Goal: Check status: Check status

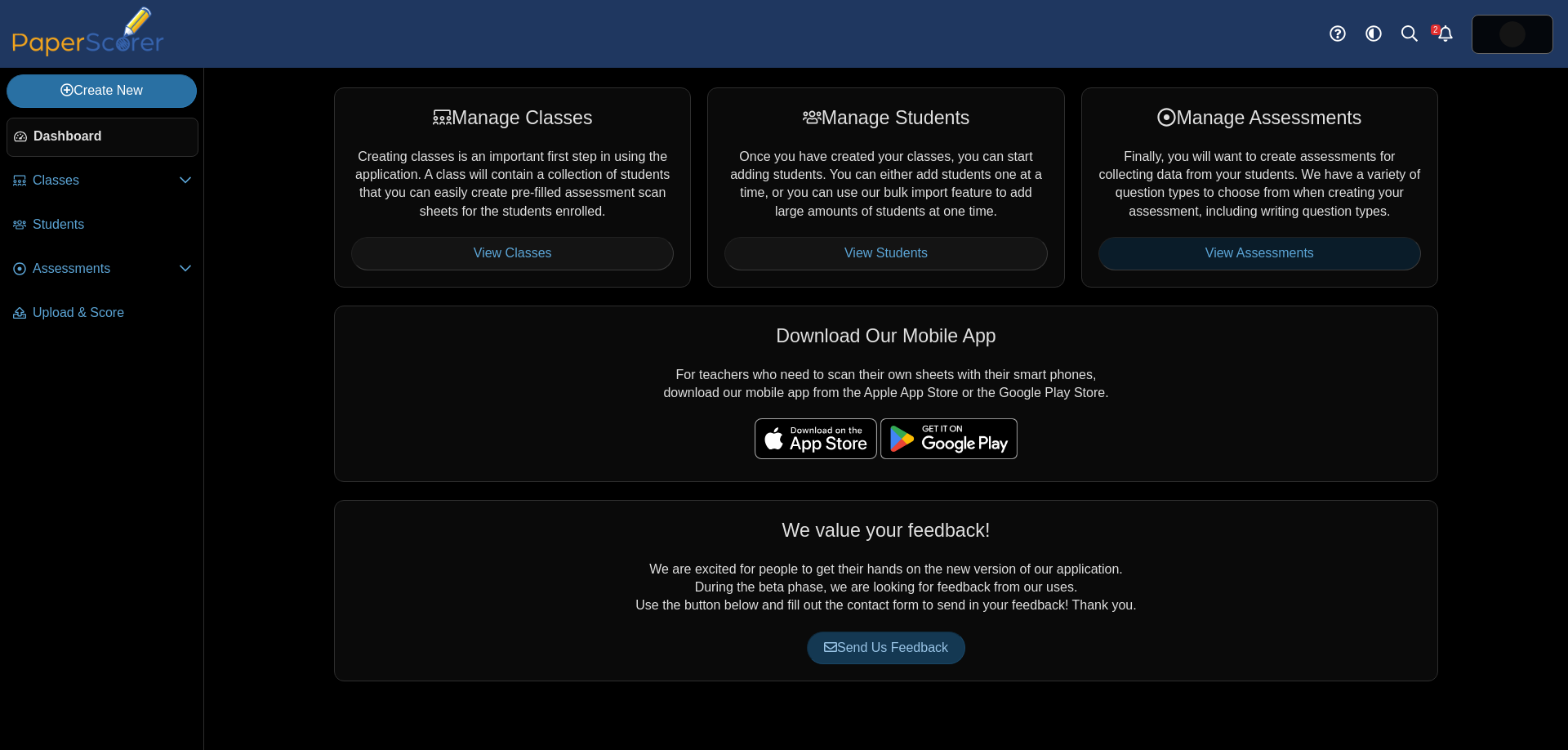
click at [1217, 266] on link "View Assessments" at bounding box center [1260, 253] width 323 height 33
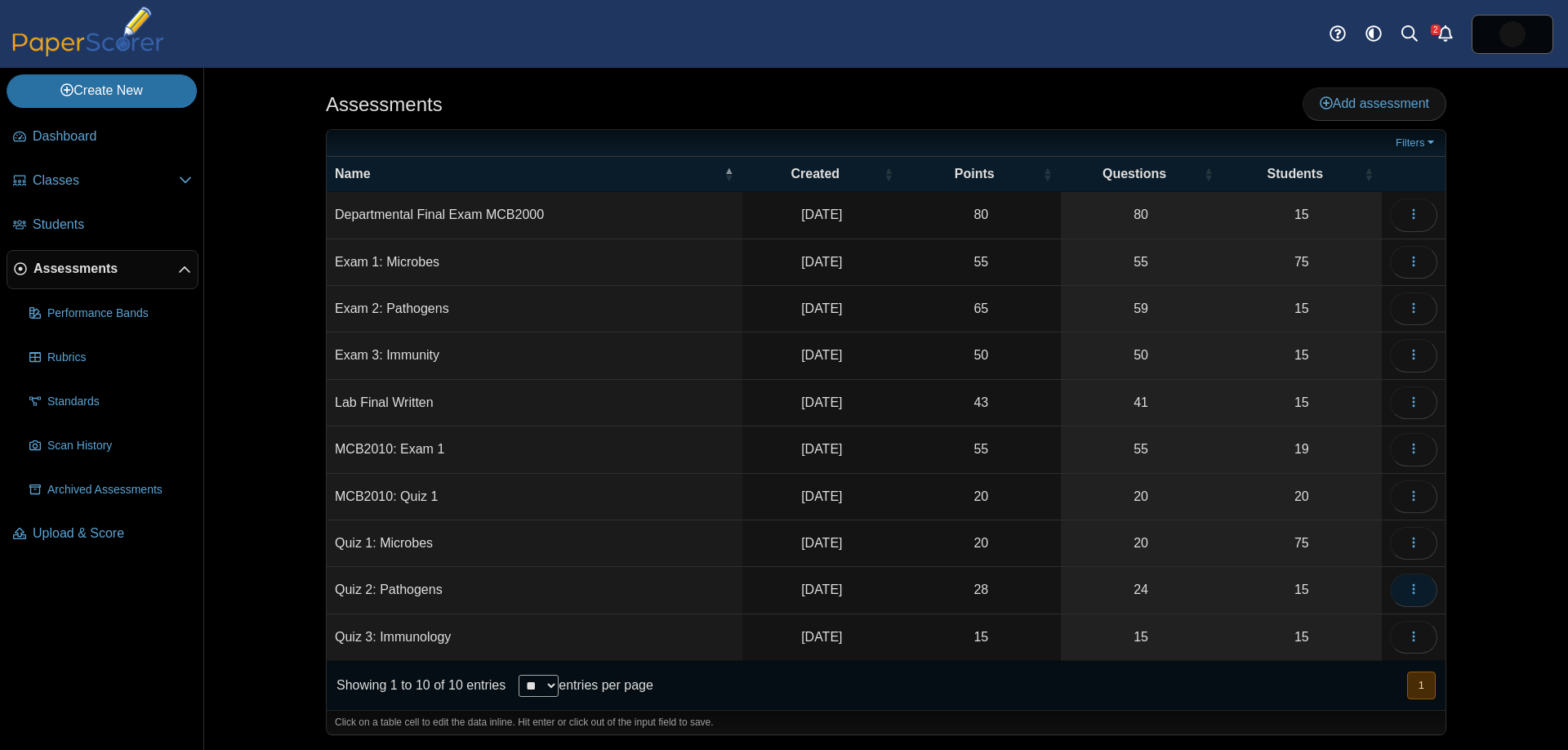
click at [1420, 597] on button "button" at bounding box center [1414, 590] width 48 height 33
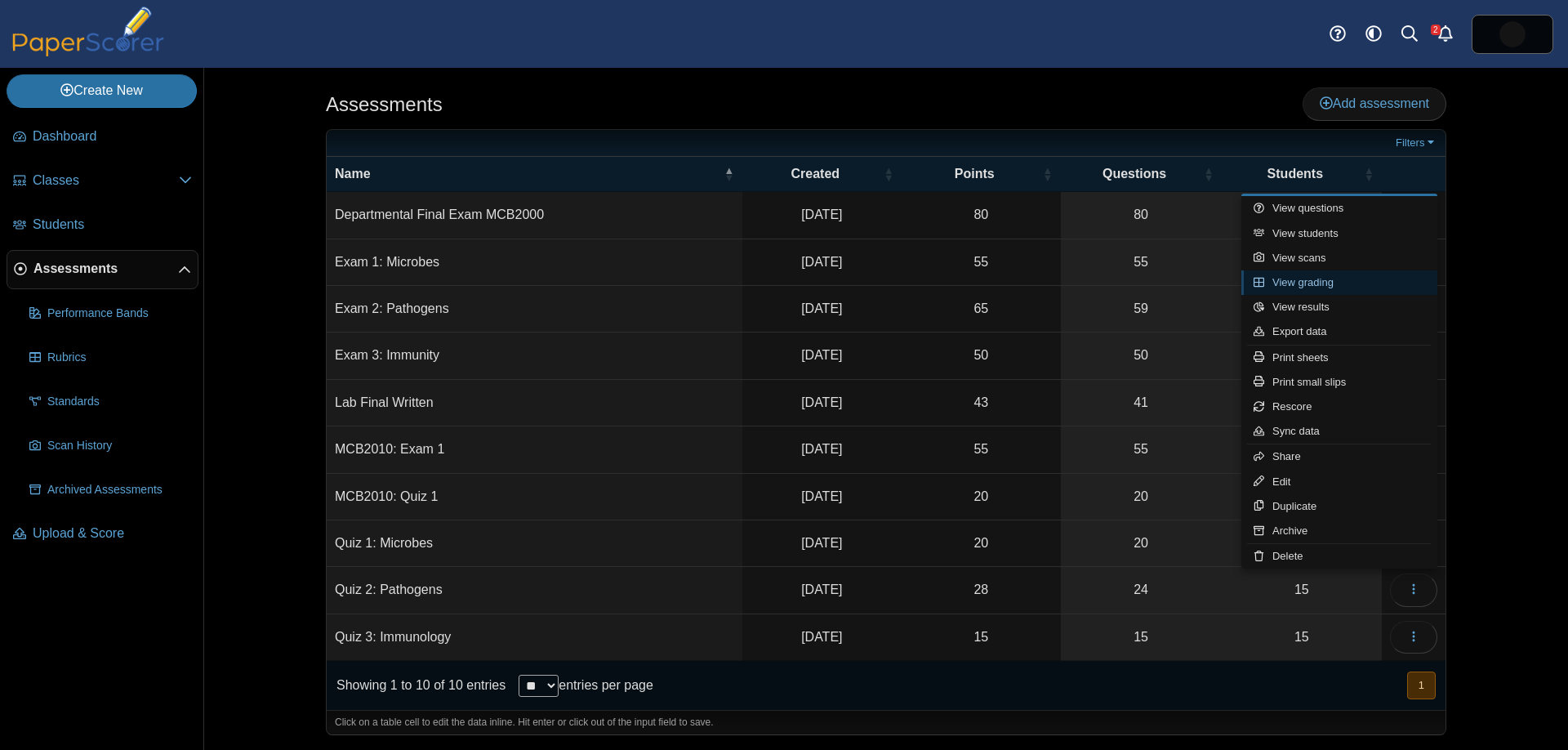
click at [1367, 284] on link "View grading" at bounding box center [1339, 283] width 196 height 25
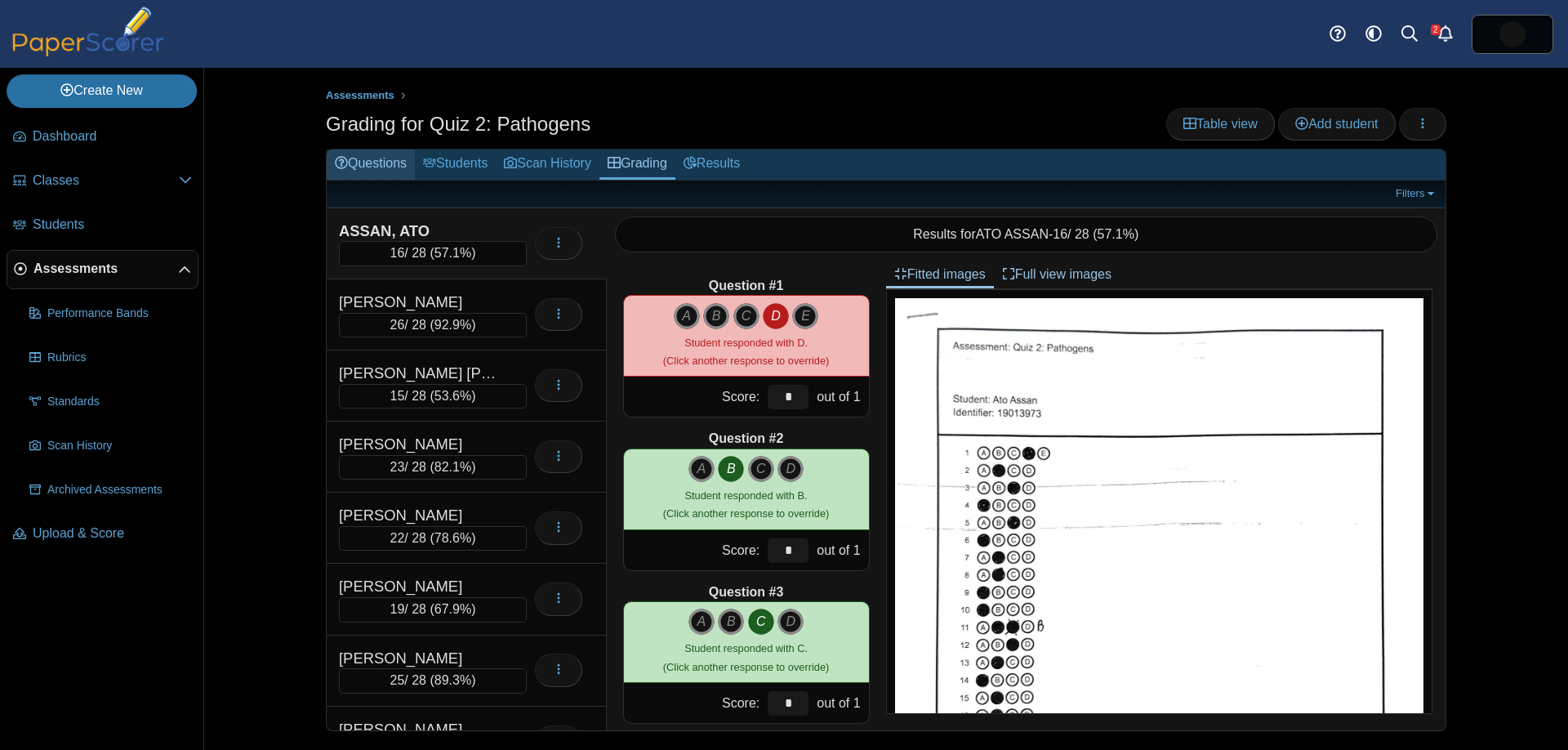
click at [381, 156] on link "Questions" at bounding box center [371, 165] width 88 height 30
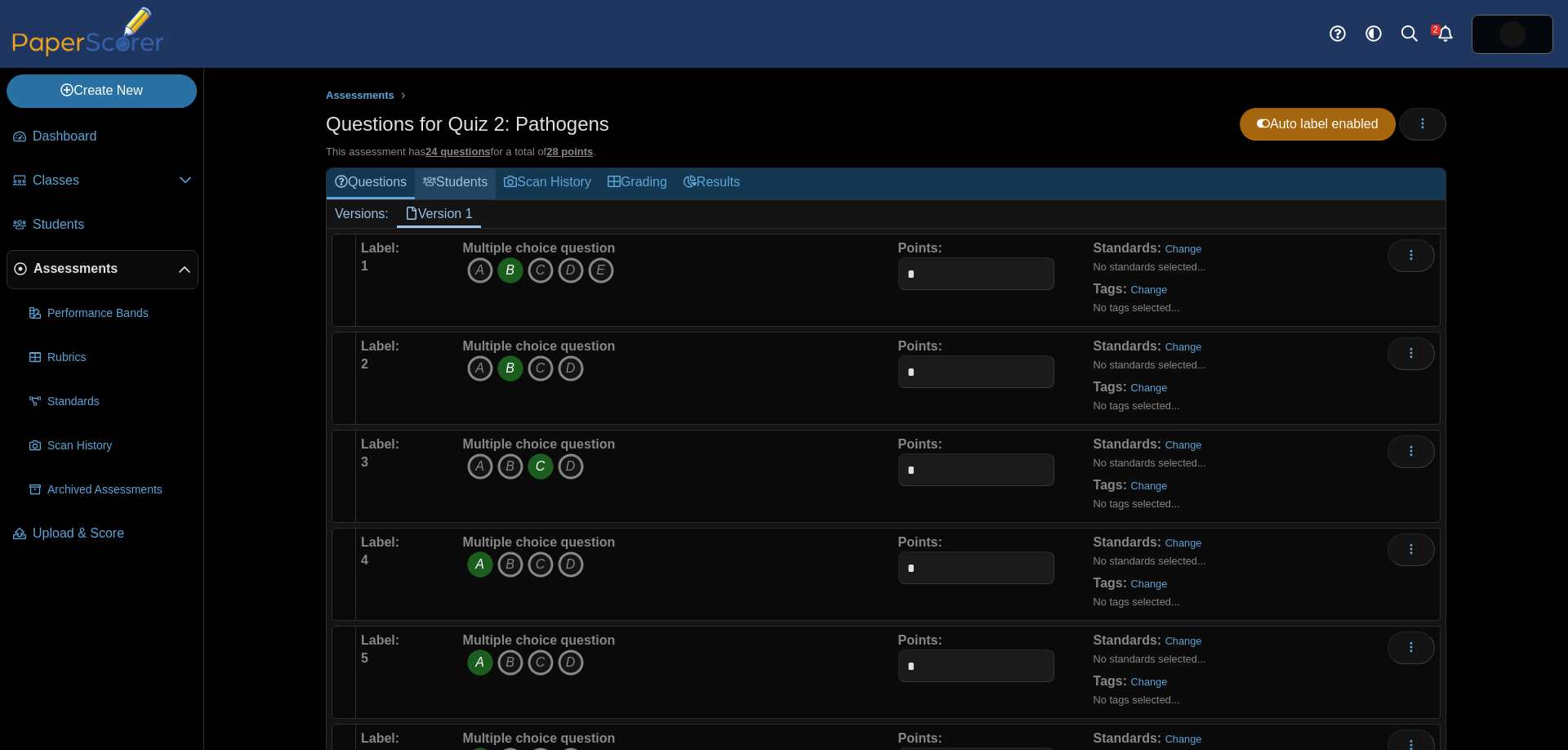
click at [488, 188] on link "Students" at bounding box center [454, 183] width 80 height 30
